Goal: Task Accomplishment & Management: Use online tool/utility

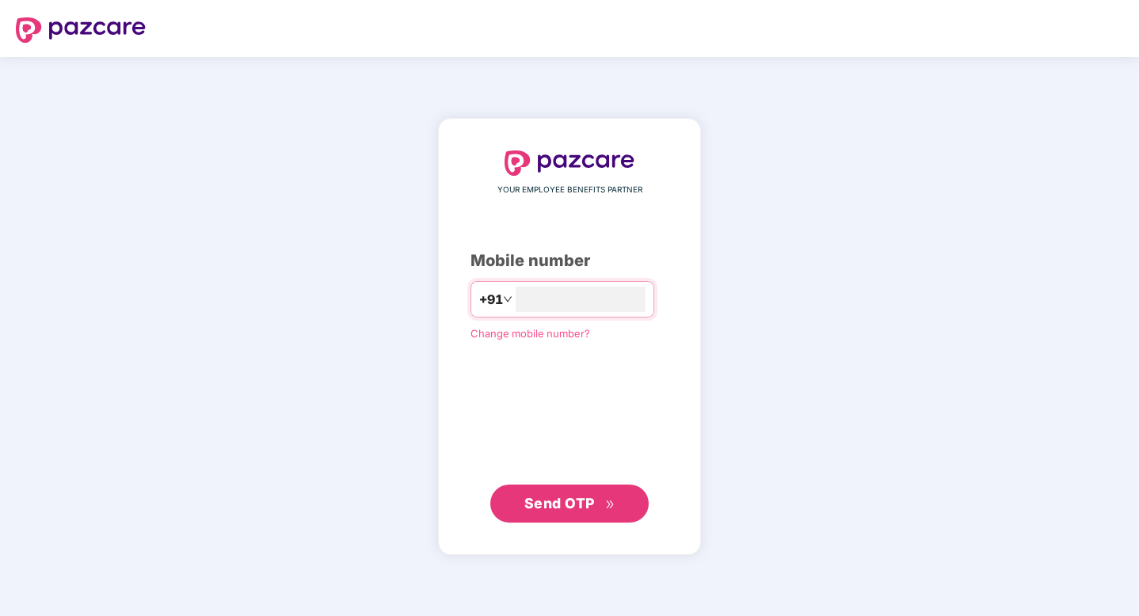
type input "**********"
click at [595, 501] on span "Send OTP" at bounding box center [570, 504] width 91 height 22
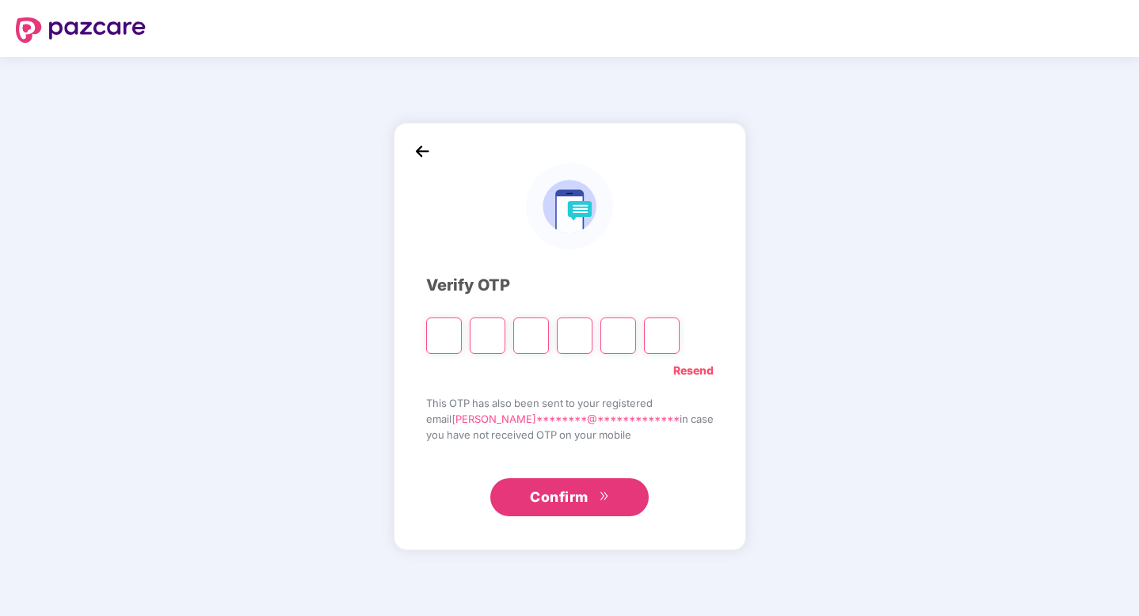
type input "*"
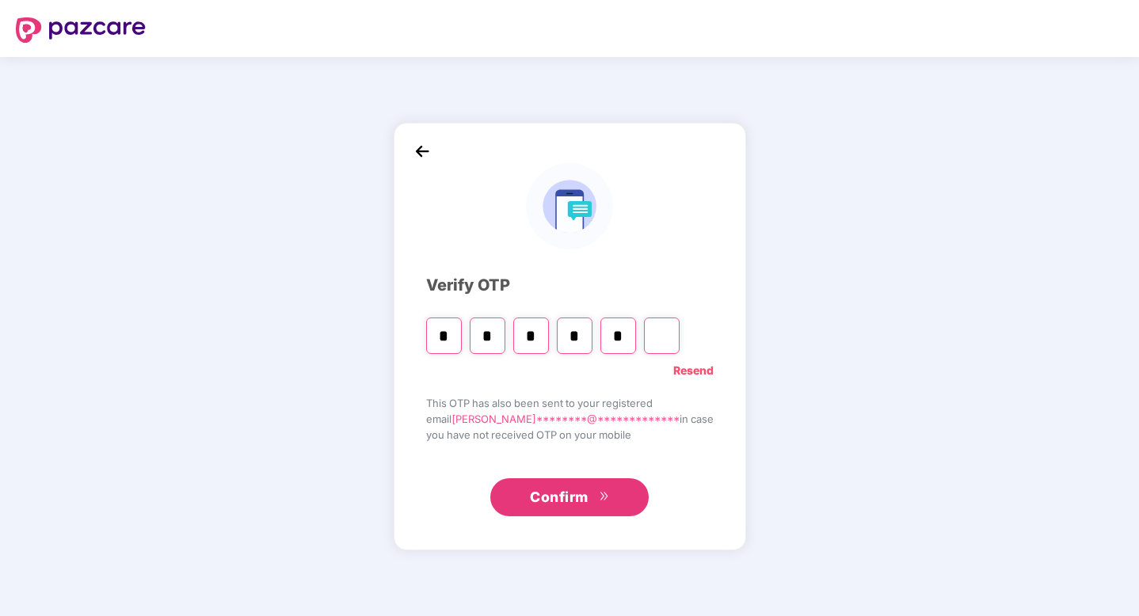
type input "*"
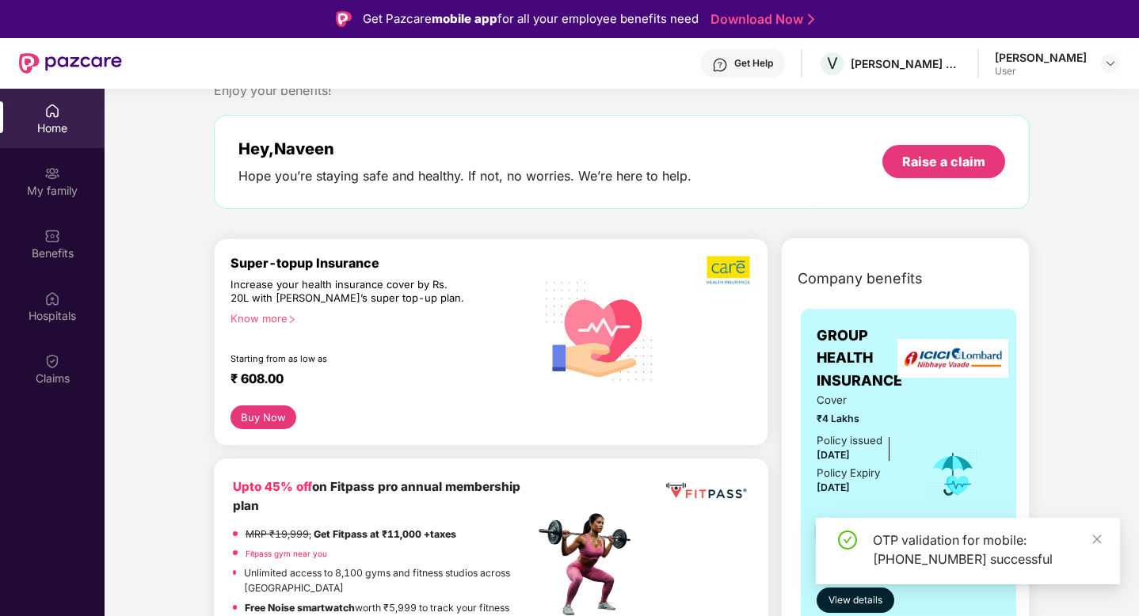
scroll to position [72, 0]
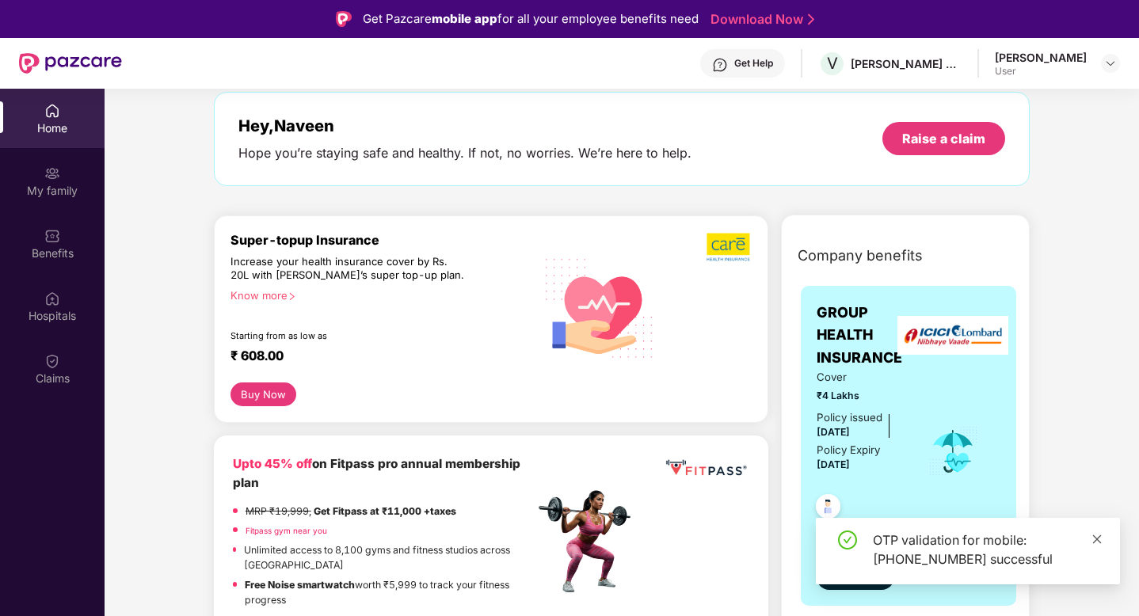
click at [1099, 540] on icon "close" at bounding box center [1098, 539] width 9 height 9
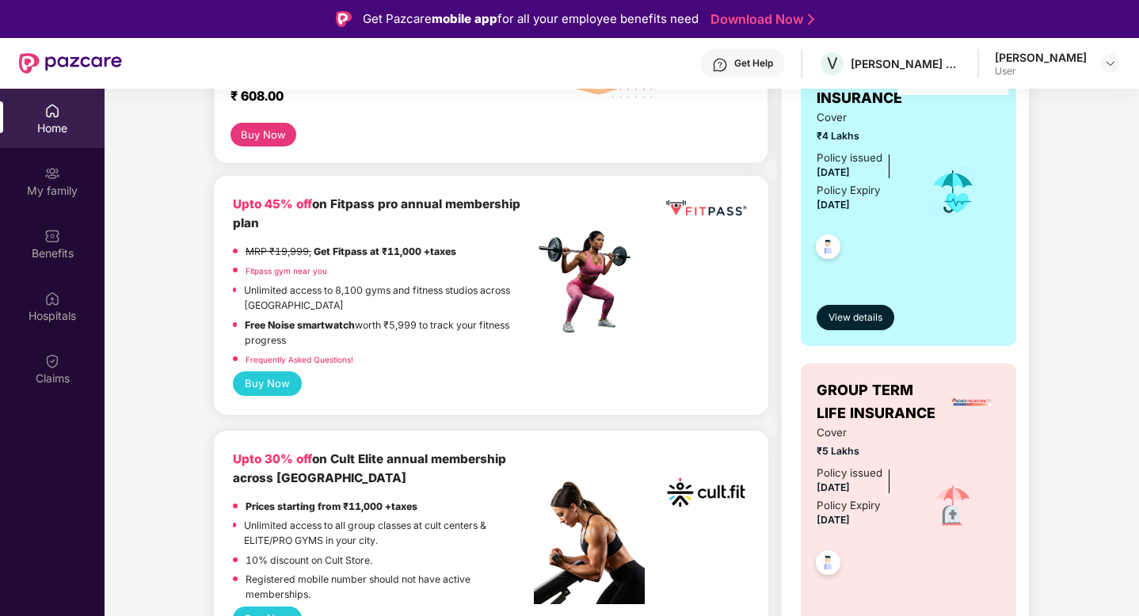
scroll to position [375, 0]
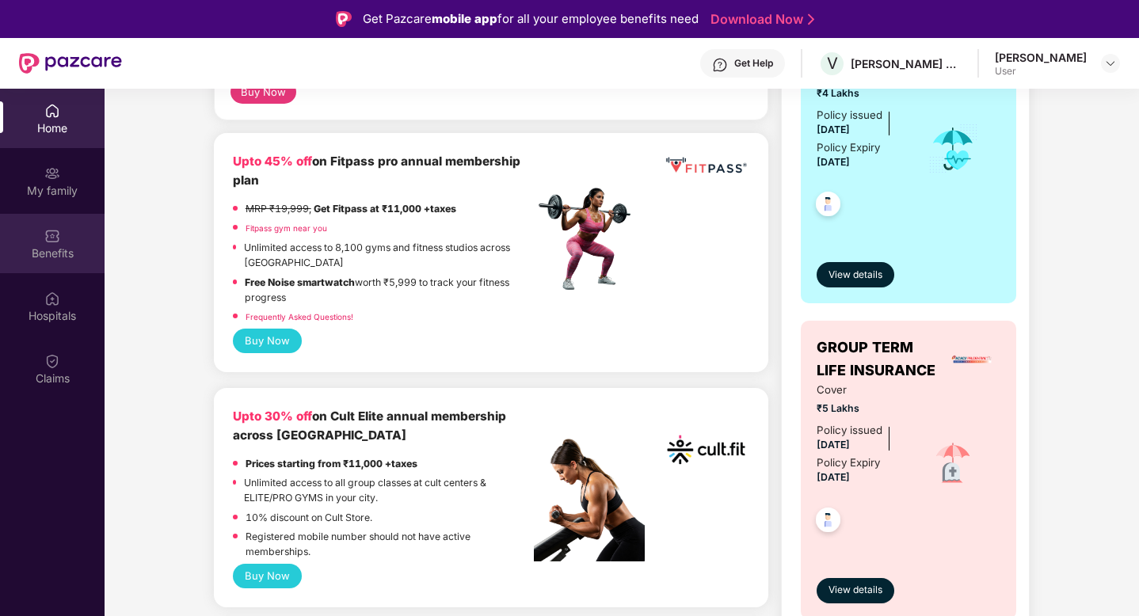
click at [68, 241] on div "Benefits" at bounding box center [52, 243] width 105 height 59
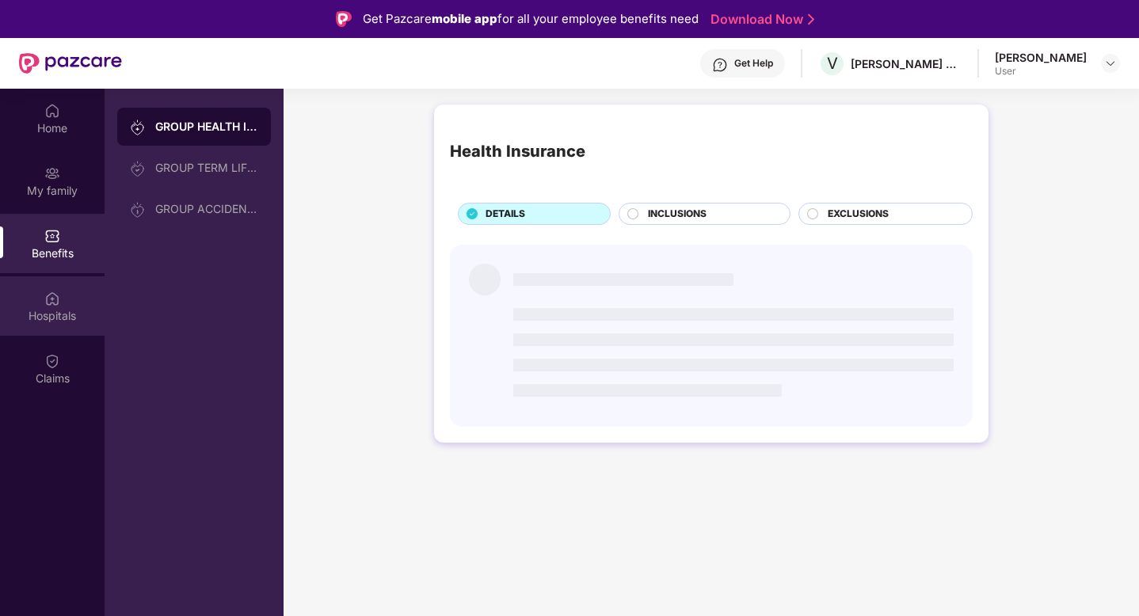
click at [69, 310] on div "Hospitals" at bounding box center [52, 316] width 105 height 16
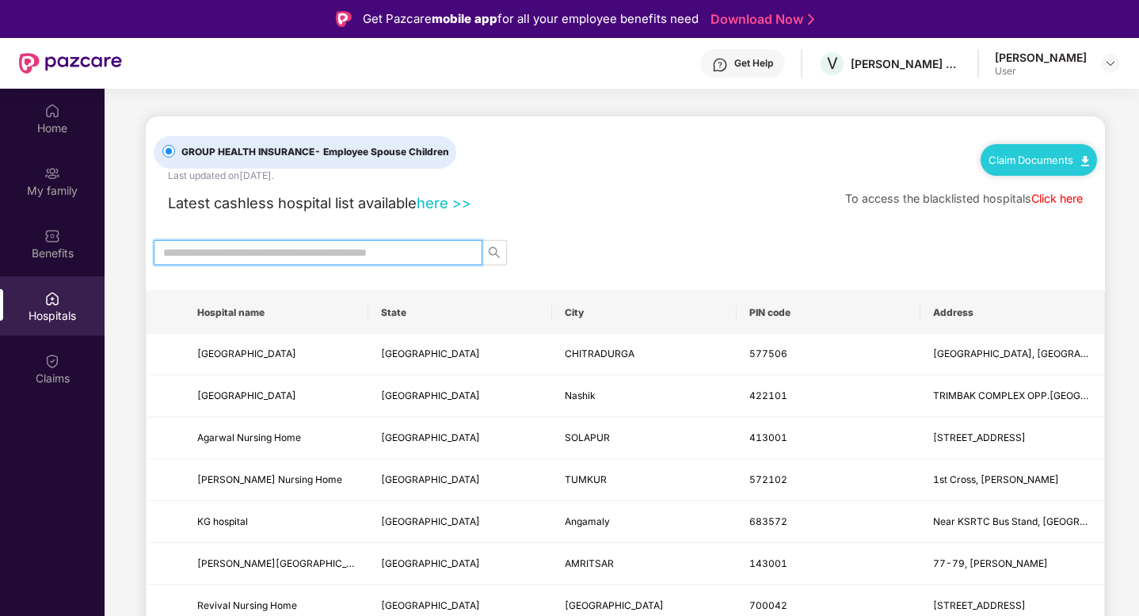
click at [270, 253] on input "text" at bounding box center [311, 252] width 297 height 17
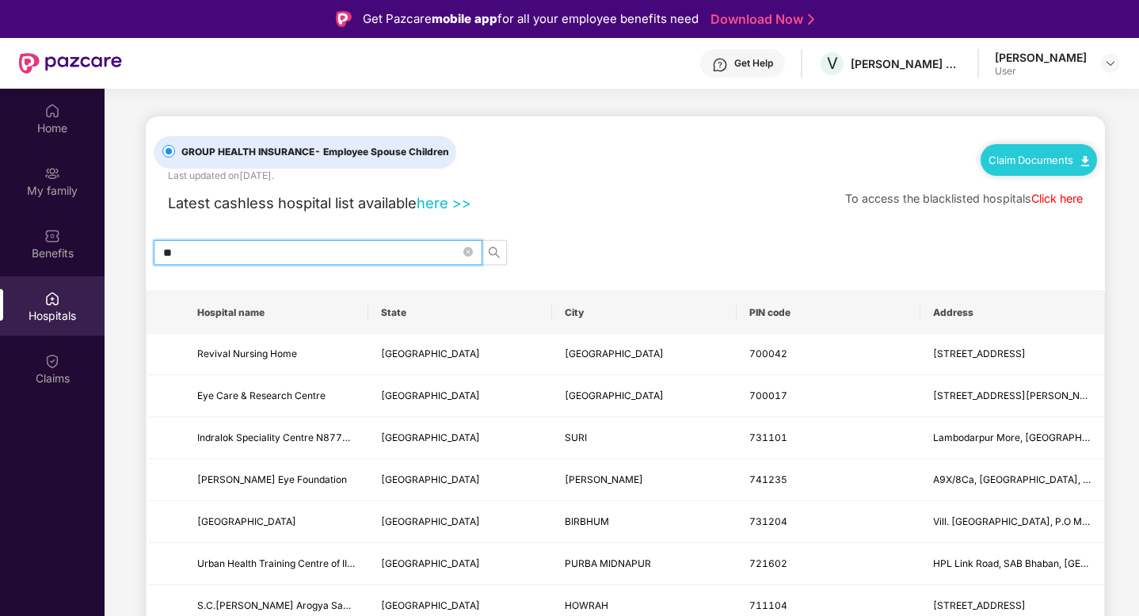
type input "*"
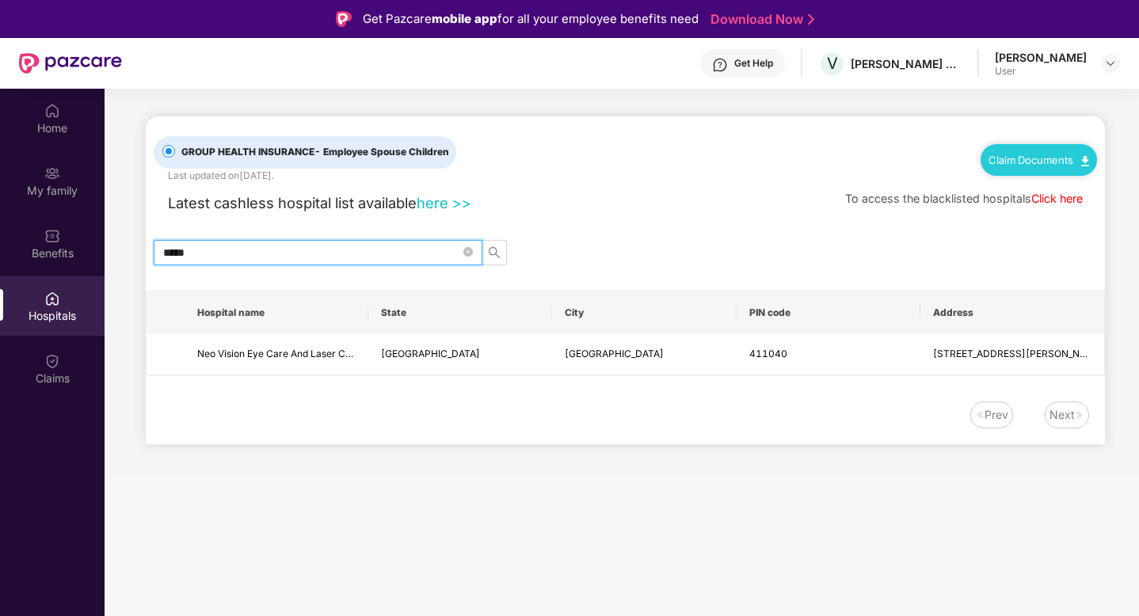
type input "*****"
click at [461, 250] on span "*****" at bounding box center [318, 252] width 329 height 25
click at [470, 250] on icon "close-circle" at bounding box center [469, 252] width 10 height 10
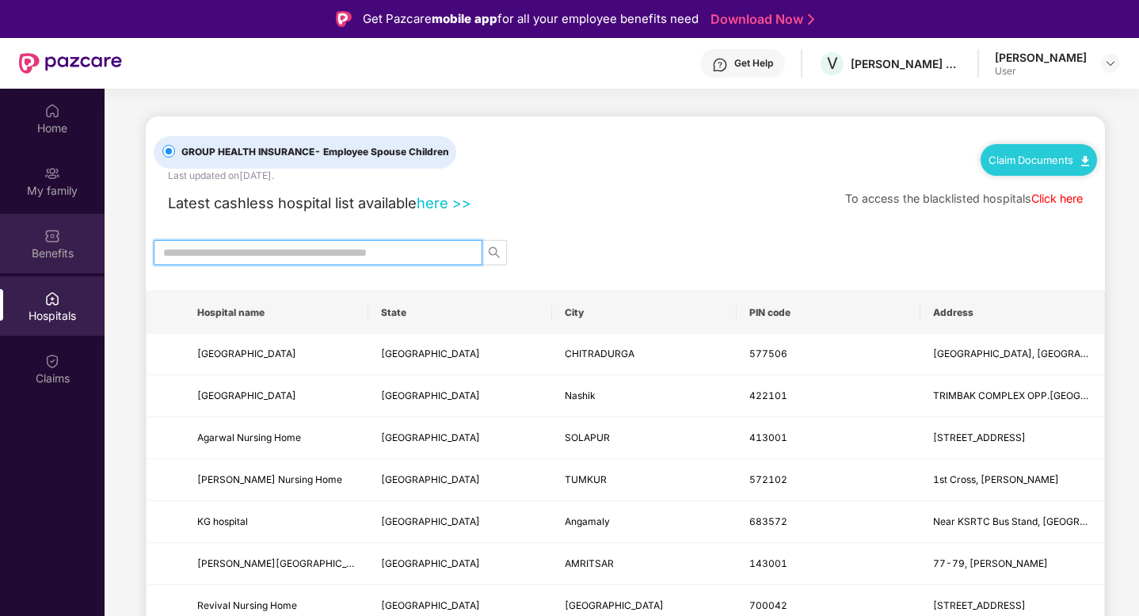
click at [39, 252] on div "Benefits" at bounding box center [52, 254] width 105 height 16
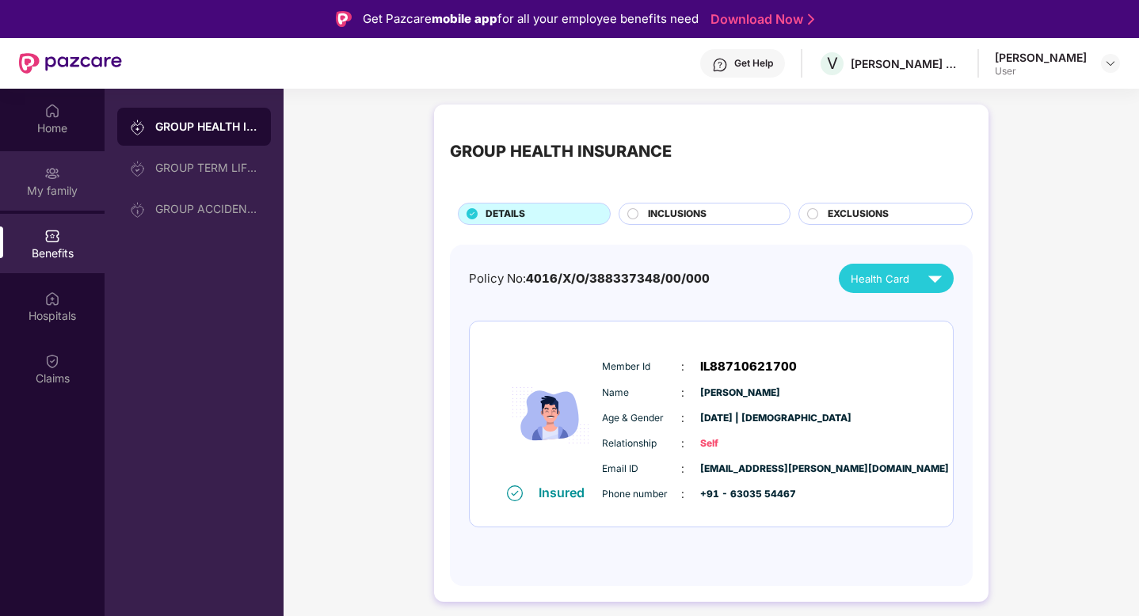
click at [60, 188] on div "My family" at bounding box center [52, 191] width 105 height 16
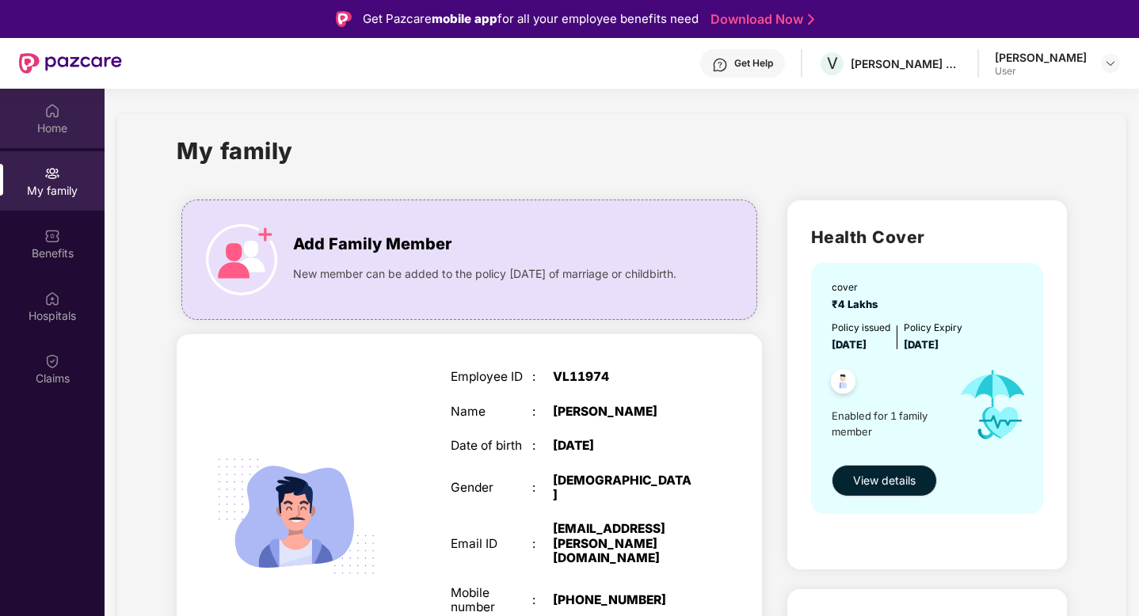
click at [59, 125] on div "Home" at bounding box center [52, 128] width 105 height 16
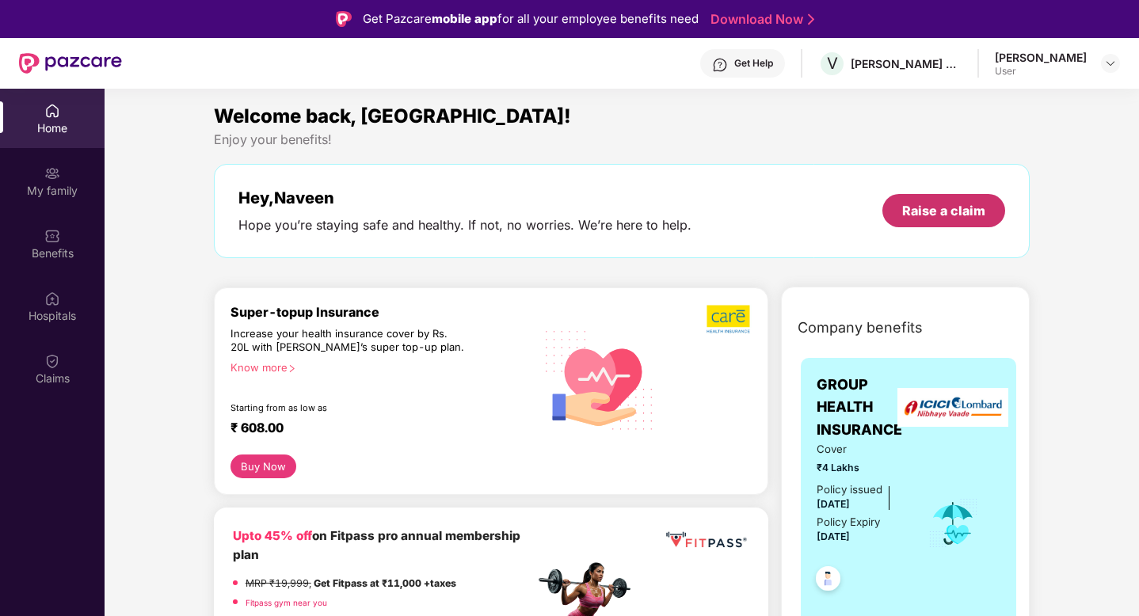
click at [935, 217] on div "Raise a claim" at bounding box center [944, 210] width 83 height 17
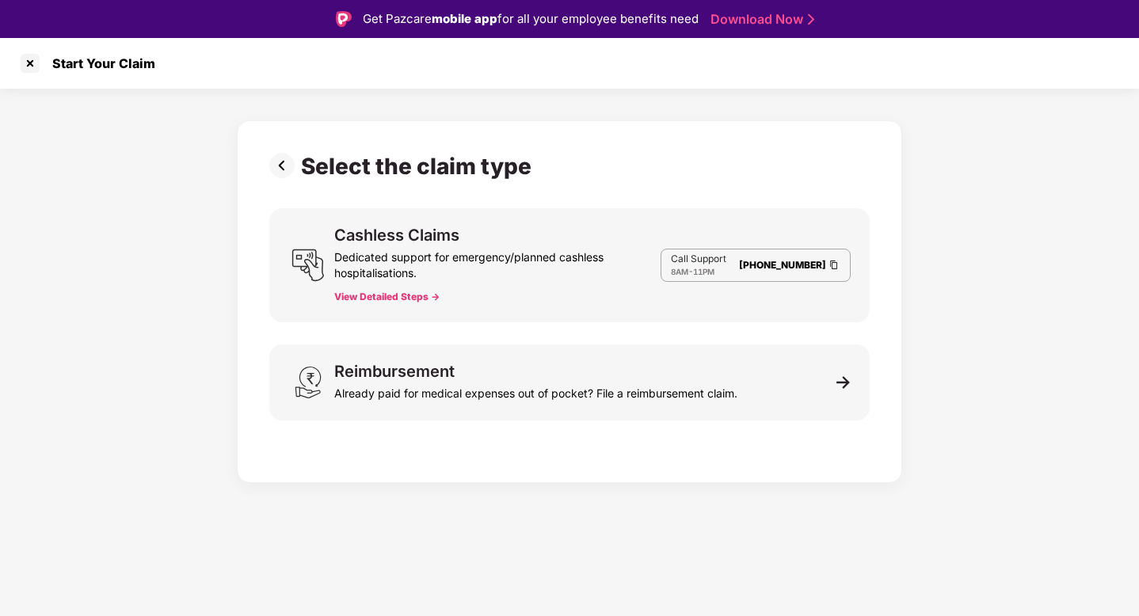
click at [277, 169] on img at bounding box center [285, 165] width 32 height 25
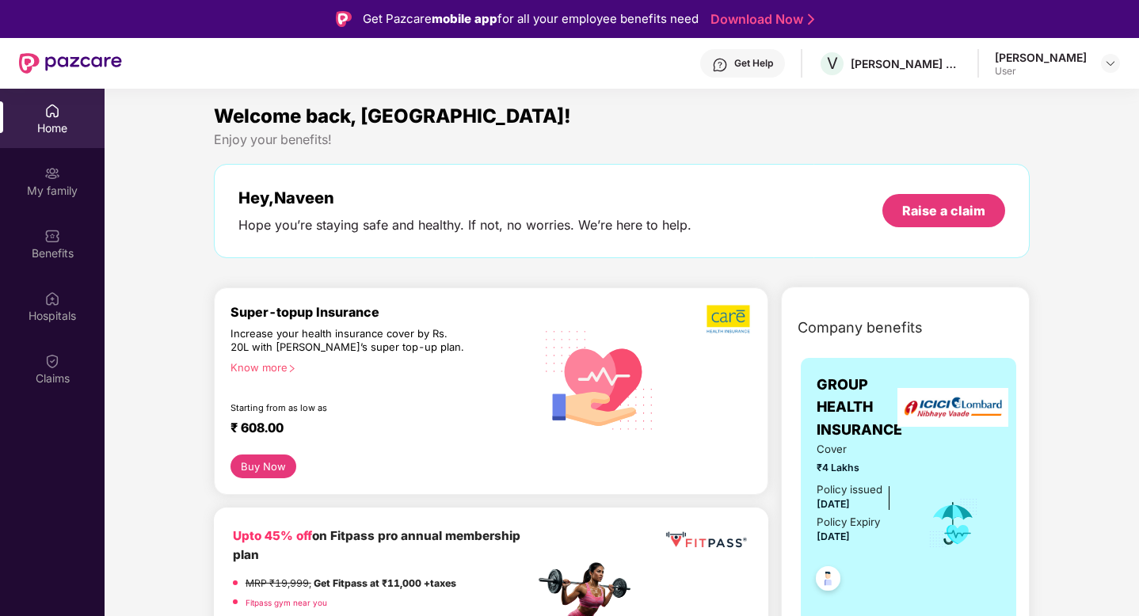
click at [261, 361] on div "Know more" at bounding box center [378, 366] width 295 height 11
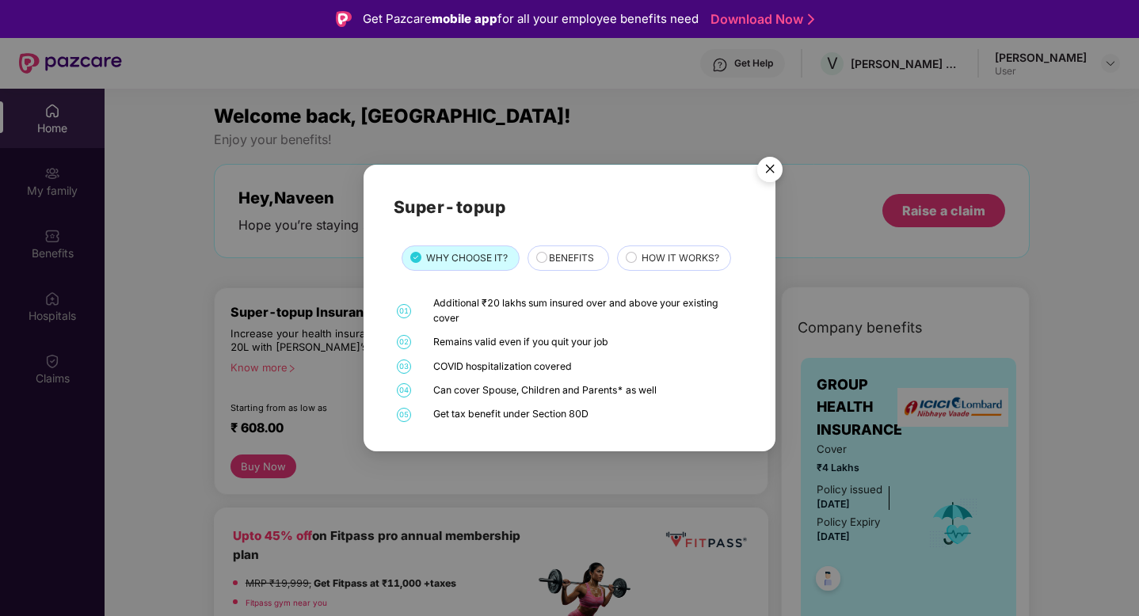
click at [764, 170] on img "Close" at bounding box center [770, 172] width 44 height 44
